Goal: Task Accomplishment & Management: Use online tool/utility

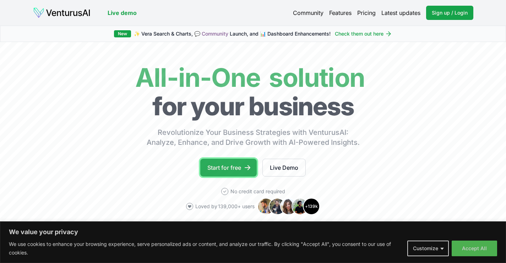
click at [234, 173] on link "Start for free" at bounding box center [228, 167] width 56 height 18
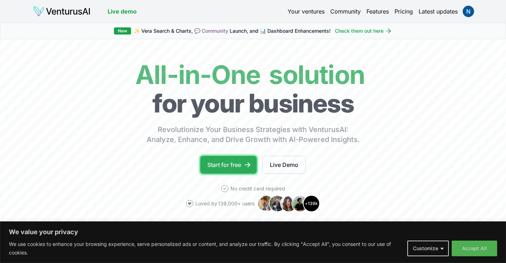
click at [221, 161] on link "Start for free" at bounding box center [228, 165] width 56 height 18
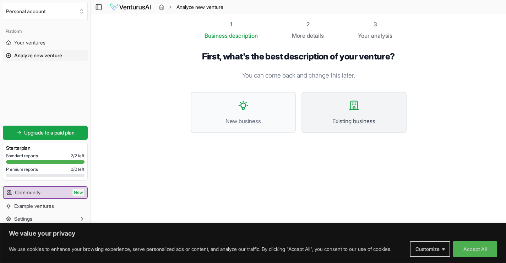
click at [358, 115] on button "Existing business" at bounding box center [354, 112] width 105 height 41
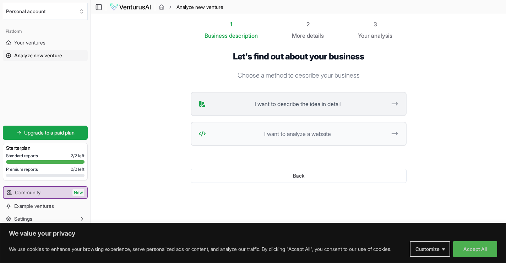
click at [378, 107] on span "I want to describe the idea in detail" at bounding box center [298, 103] width 178 height 9
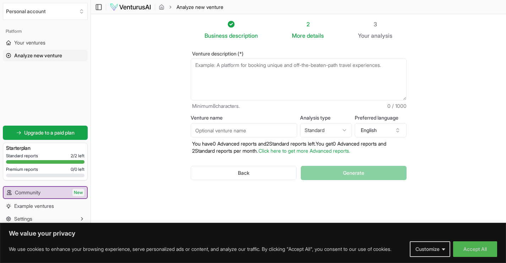
click at [220, 68] on textarea "Venture description (*)" at bounding box center [299, 79] width 216 height 42
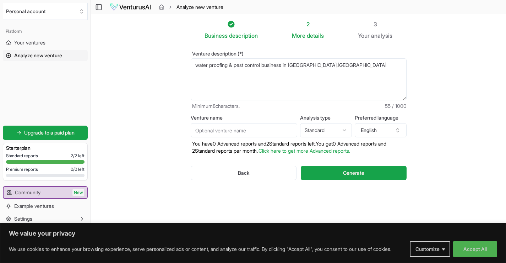
type textarea "water proofing & pest control business in feroke,kerala"
click at [235, 132] on input "Venture name" at bounding box center [244, 130] width 107 height 14
type input "n"
type input "National Building Solutions"
click at [328, 130] on html "We value your privacy We use cookies to enhance your browsing experience, serve…" at bounding box center [253, 131] width 506 height 263
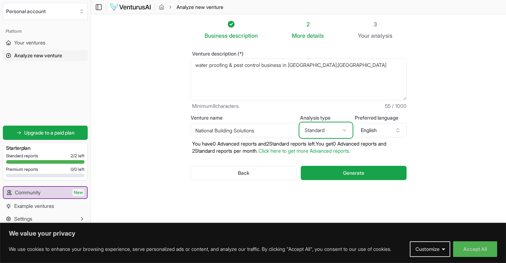
click at [328, 130] on html "We value your privacy We use cookies to enhance your browsing experience, serve…" at bounding box center [253, 131] width 506 height 263
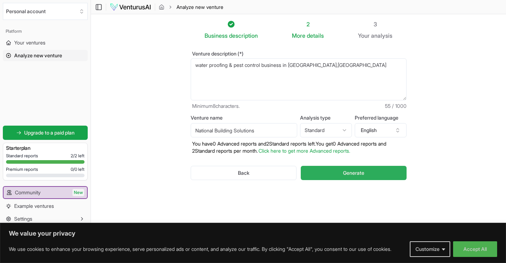
click at [338, 174] on button "Generate" at bounding box center [354, 173] width 106 height 14
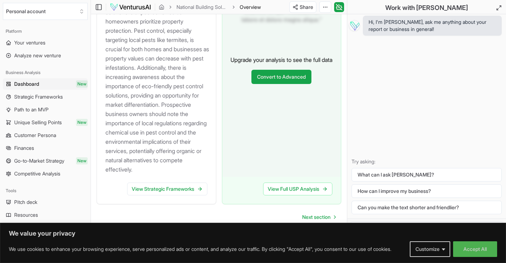
scroll to position [895, 0]
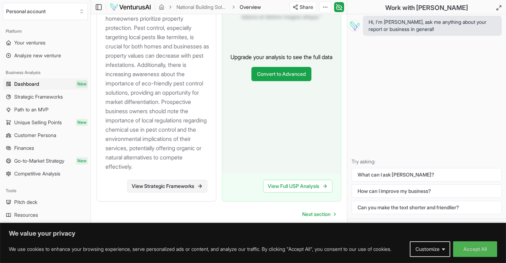
click at [197, 187] on icon at bounding box center [200, 186] width 6 height 6
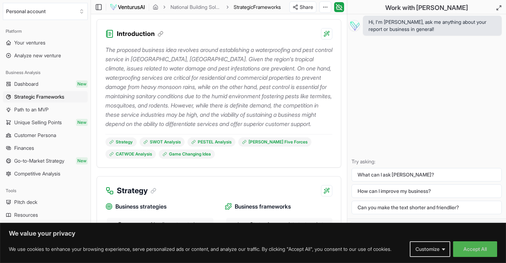
scroll to position [107, 0]
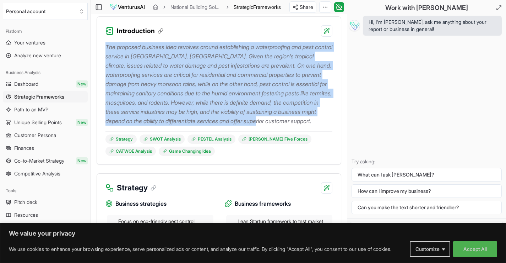
drag, startPoint x: 107, startPoint y: 46, endPoint x: 247, endPoint y: 135, distance: 165.3
click at [247, 135] on div "The proposed business idea revolves around establishing a waterproofing and pes…" at bounding box center [219, 96] width 227 height 119
copy p "The proposed business idea revolves around establishing a waterproofing and pes…"
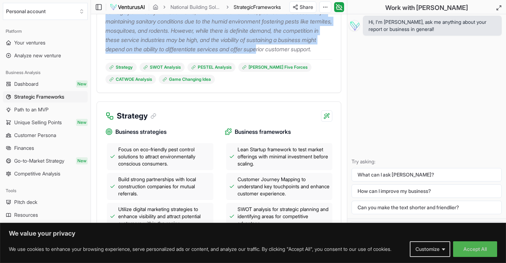
scroll to position [178, 0]
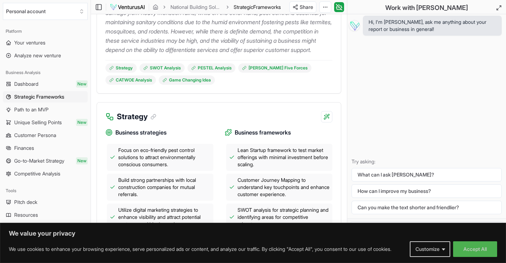
click at [367, 100] on div "Hi, I'm Vera, ask me anything about your report or business in general! Try ask…" at bounding box center [427, 116] width 159 height 204
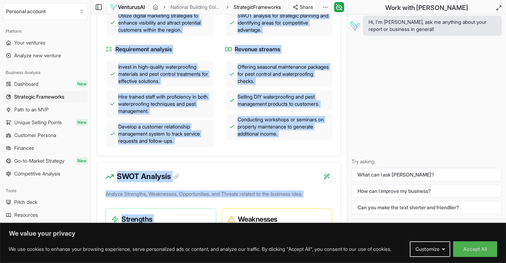
scroll to position [384, 0]
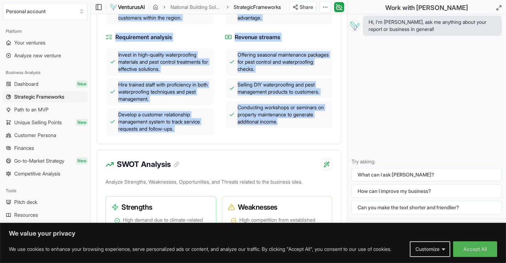
drag, startPoint x: 118, startPoint y: 19, endPoint x: 328, endPoint y: 147, distance: 245.6
click at [328, 144] on div "Strategy Business strategies Focus on eco-friendly pest control solutions to at…" at bounding box center [219, 20] width 245 height 248
copy div "Strategy Business strategies Focus on eco-friendly pest control solutions to at…"
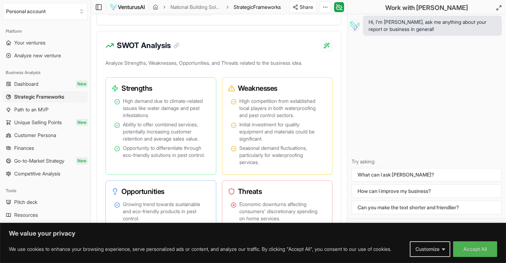
scroll to position [526, 0]
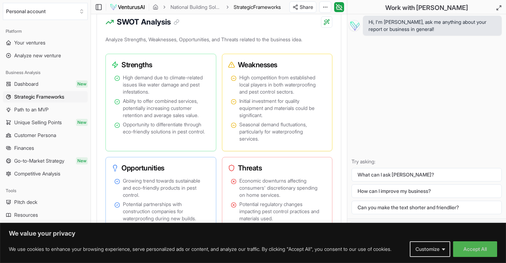
click at [389, 79] on div "Hi, I'm Vera, ask me anything about your report or business in general! Try ask…" at bounding box center [427, 116] width 159 height 204
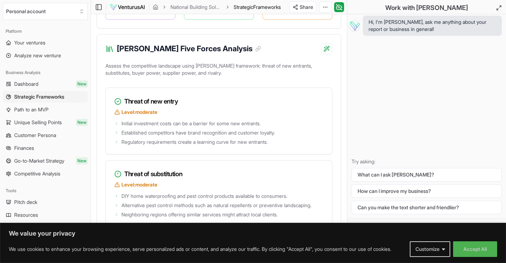
scroll to position [1166, 0]
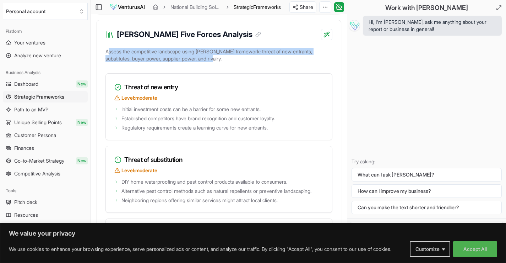
drag, startPoint x: 108, startPoint y: 88, endPoint x: 215, endPoint y: 100, distance: 107.2
click at [208, 66] on p "Assess the competitive landscape using Porter's framework: threat of new entran…" at bounding box center [219, 57] width 227 height 20
click at [228, 66] on p "Assess the competitive landscape using Porter's framework: threat of new entran…" at bounding box center [219, 57] width 227 height 20
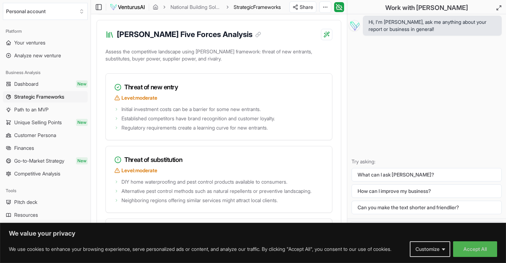
click at [105, 88] on div "Assess the competitive landscape using Porter's framework: threat of new entran…" at bounding box center [219, 243] width 244 height 392
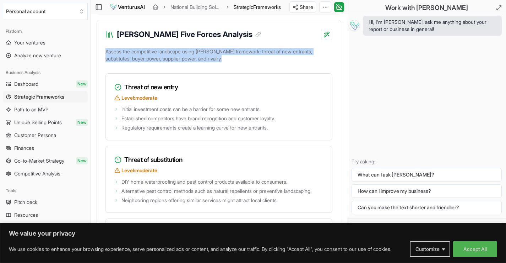
drag, startPoint x: 105, startPoint y: 88, endPoint x: 244, endPoint y: 97, distance: 140.0
click at [244, 97] on div "Assess the competitive landscape using Porter's framework: threat of new entran…" at bounding box center [219, 243] width 244 height 392
copy p "Assess the competitive landscape using Porter's framework: threat of new entran…"
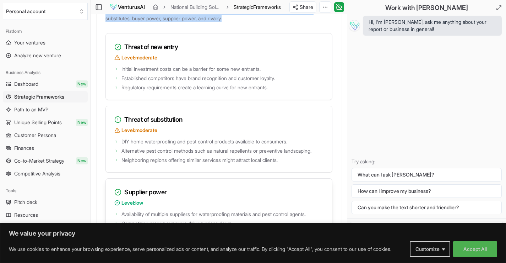
scroll to position [1201, 0]
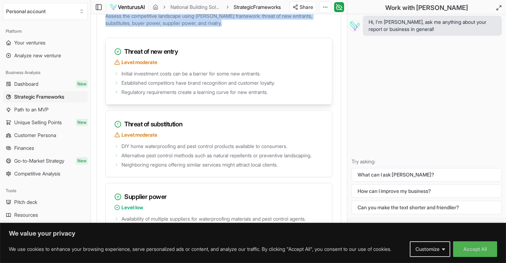
click at [124, 69] on div "Threat of new entry Level: moderate" at bounding box center [219, 53] width 226 height 31
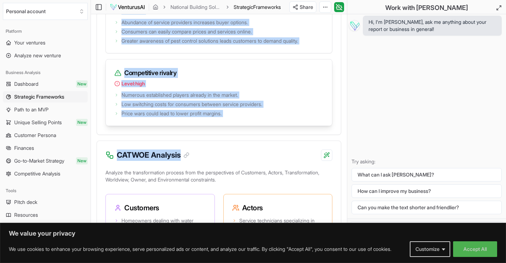
scroll to position [1471, 0]
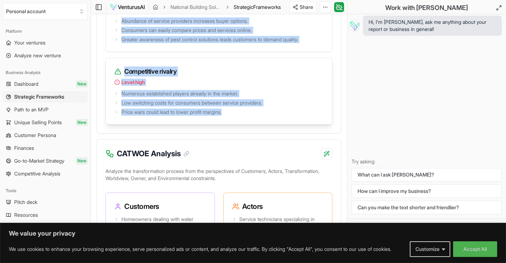
drag, startPoint x: 126, startPoint y: 90, endPoint x: 262, endPoint y: 151, distance: 149.5
copy div "Threat of new entry Level: moderate Initial investment costs can be a barrier f…"
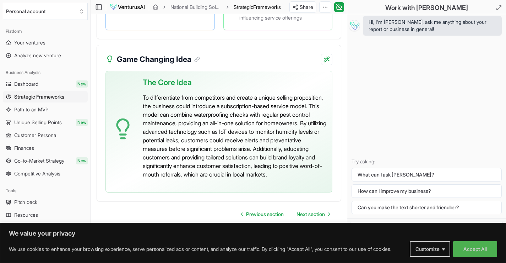
scroll to position [1993, 0]
click at [145, 93] on p "To differentiate from competitors and create a unique selling proposition, the …" at bounding box center [235, 135] width 184 height 85
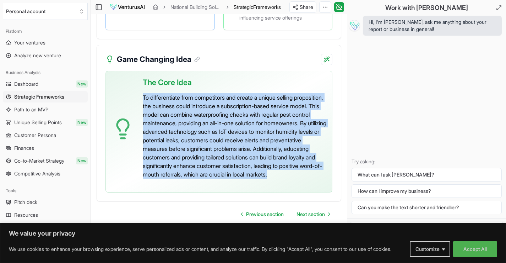
drag, startPoint x: 142, startPoint y: 88, endPoint x: 268, endPoint y: 196, distance: 166.0
click at [268, 196] on div "The Core Idea To differentiate from competitors and create a unique selling pro…" at bounding box center [219, 136] width 244 height 130
copy p "To differentiate from competitors and create a unique selling proposition, the …"
click at [316, 215] on span "Next section" at bounding box center [311, 213] width 28 height 7
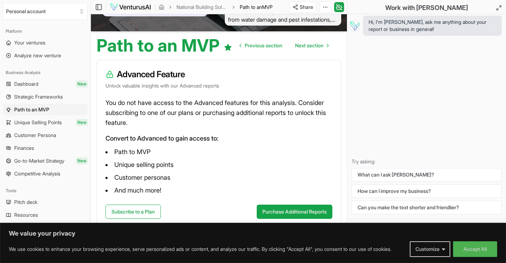
scroll to position [55, 0]
